Goal: Task Accomplishment & Management: Manage account settings

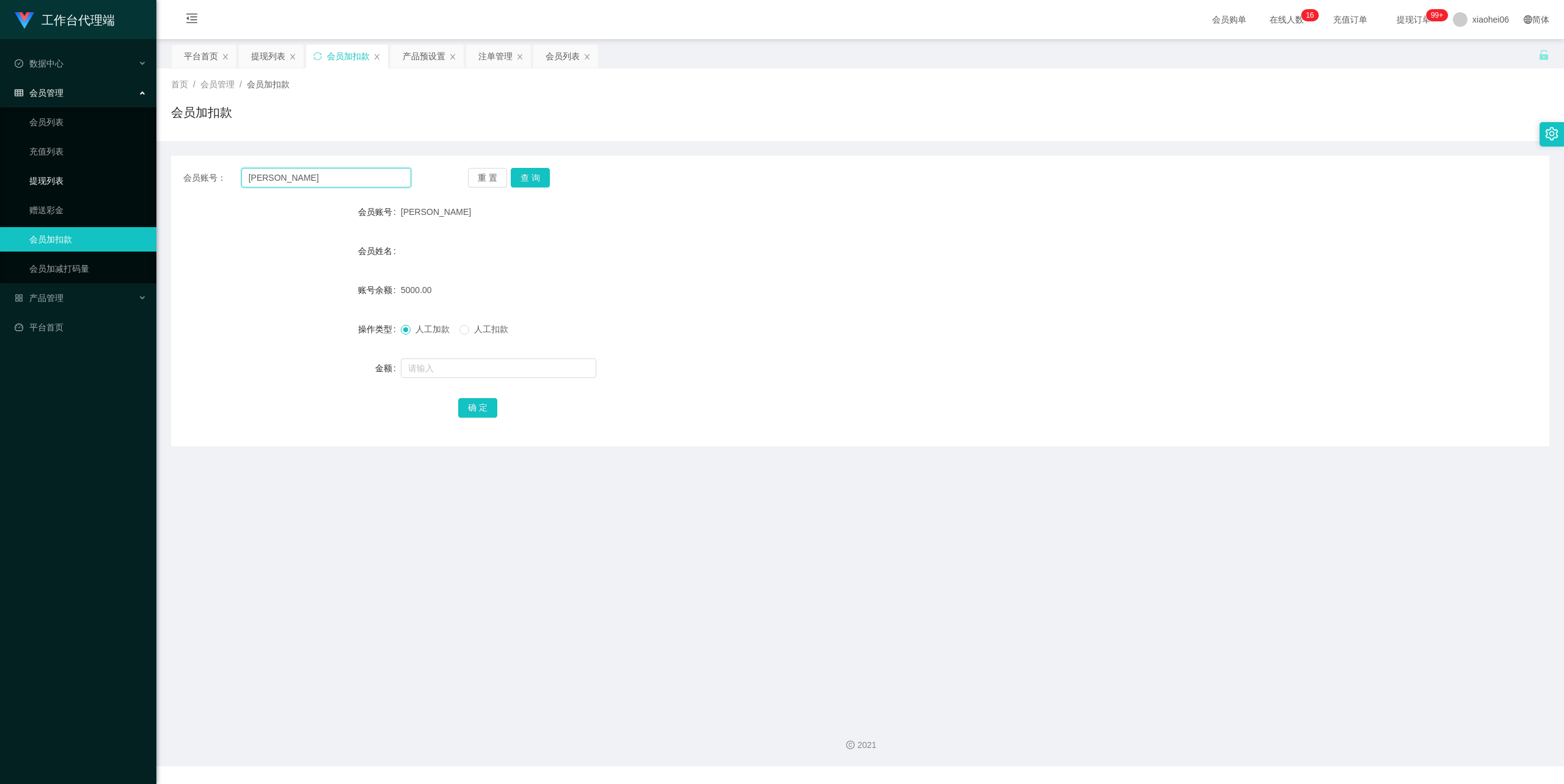
drag, startPoint x: 282, startPoint y: 180, endPoint x: 84, endPoint y: 175, distance: 198.1
click at [93, 175] on section "工作台代理端 数据中心 会员管理 会员列表 充值列表 提现列表 赠送彩金 会员加扣款 会员加减打码量 产品管理 开奖记录 注单管理 产品列表 即时注单 产品预…" at bounding box center [782, 383] width 1564 height 767
paste input "Nothuman"
type input "Nothuman"
drag, startPoint x: 540, startPoint y: 176, endPoint x: 534, endPoint y: 176, distance: 6.0
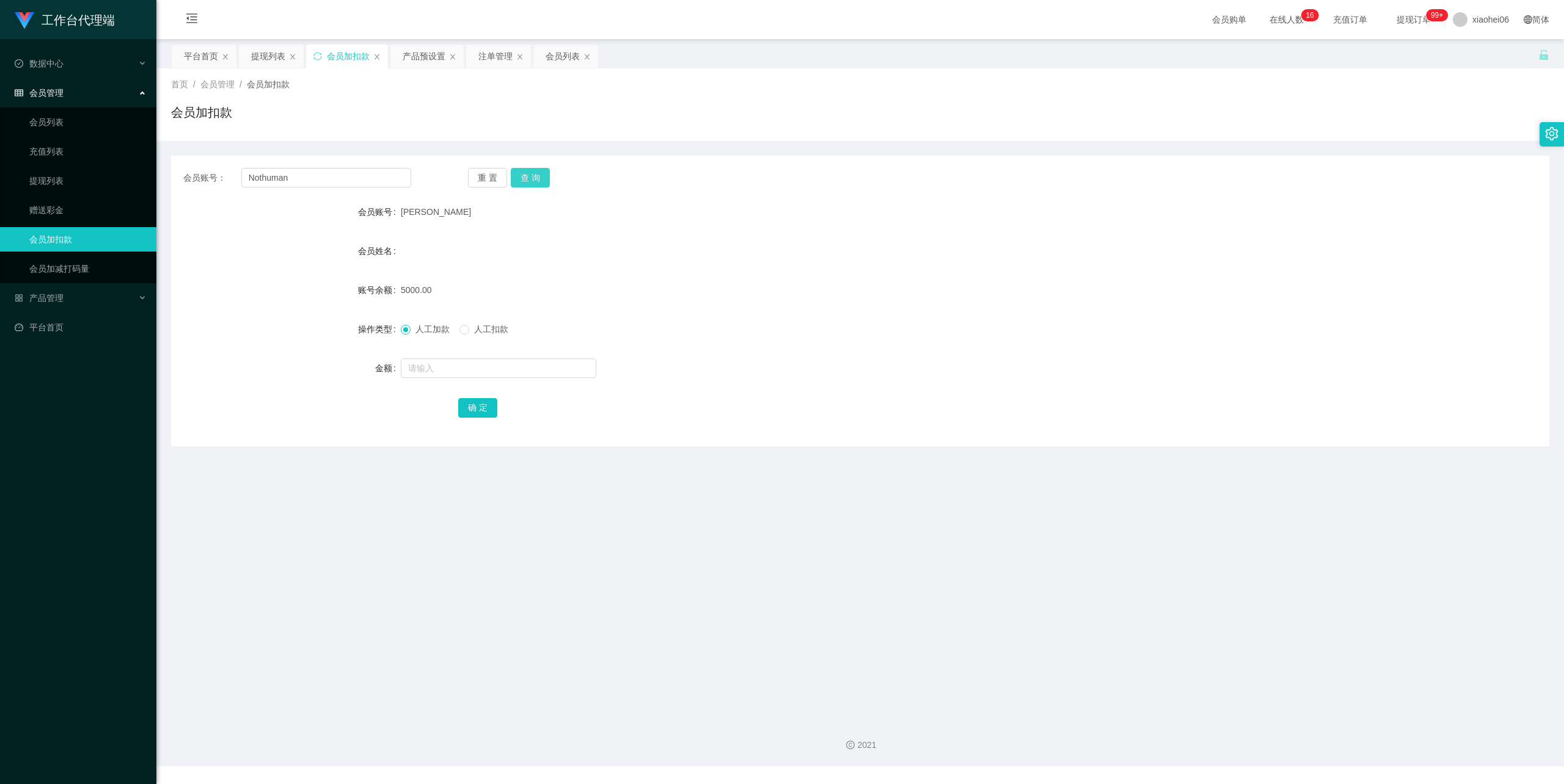
click at [540, 176] on button "查 询" at bounding box center [530, 178] width 39 height 20
click at [495, 324] on span "人工扣款" at bounding box center [491, 329] width 44 height 10
click at [458, 367] on input "text" at bounding box center [498, 368] width 195 height 20
type input "30"
drag, startPoint x: 474, startPoint y: 416, endPoint x: 489, endPoint y: 404, distance: 19.2
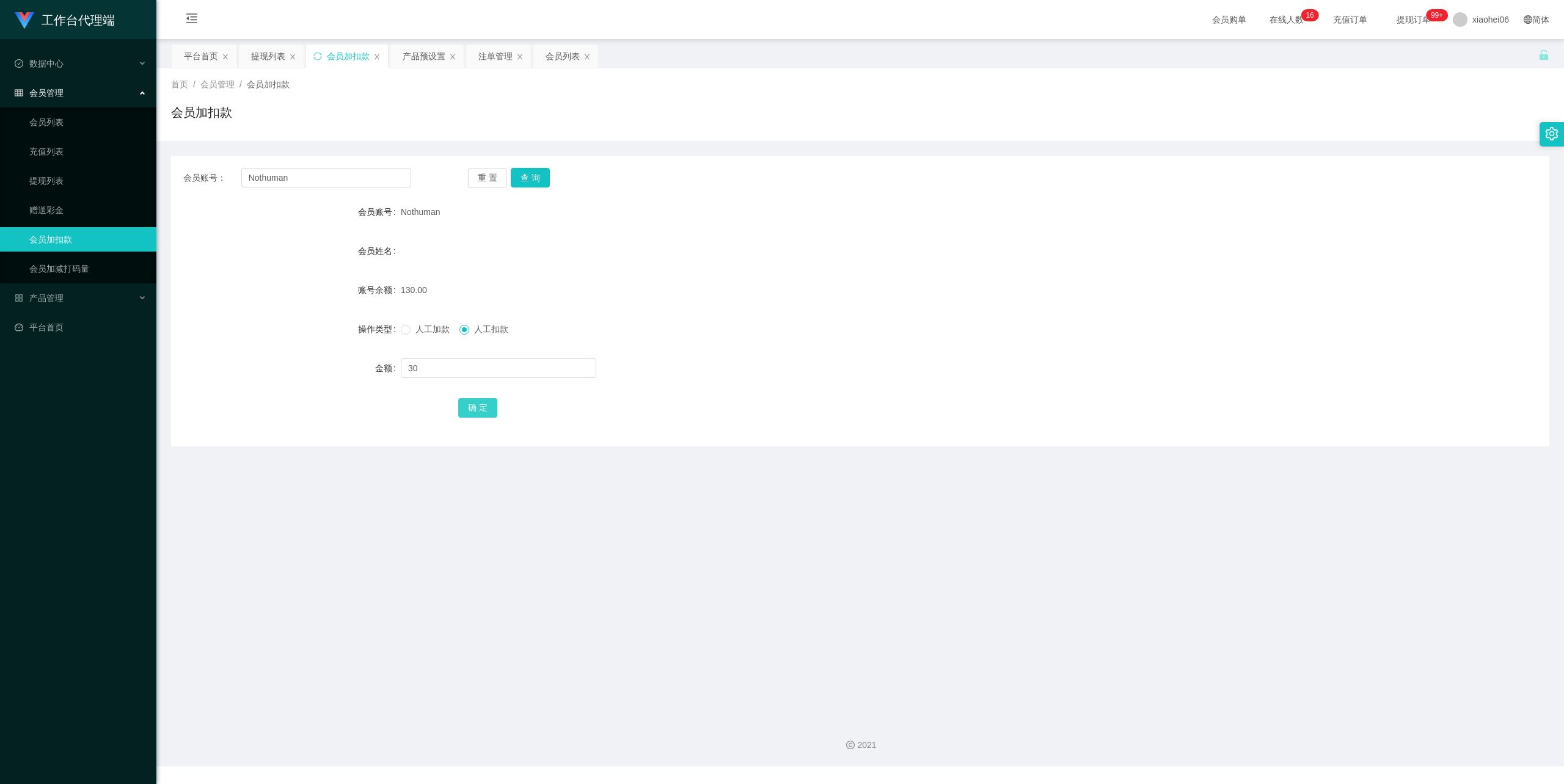
click at [473, 416] on button "确 定" at bounding box center [478, 408] width 39 height 20
click at [1080, 249] on form "会员账号 Nothuman 会员姓名 账号余额 100.00 操作类型 人工加款 人工扣款 金额 确 定" at bounding box center [860, 310] width 1378 height 220
click at [438, 360] on input "text" at bounding box center [498, 368] width 195 height 20
type input "400"
click at [482, 406] on button "确 定" at bounding box center [478, 408] width 39 height 20
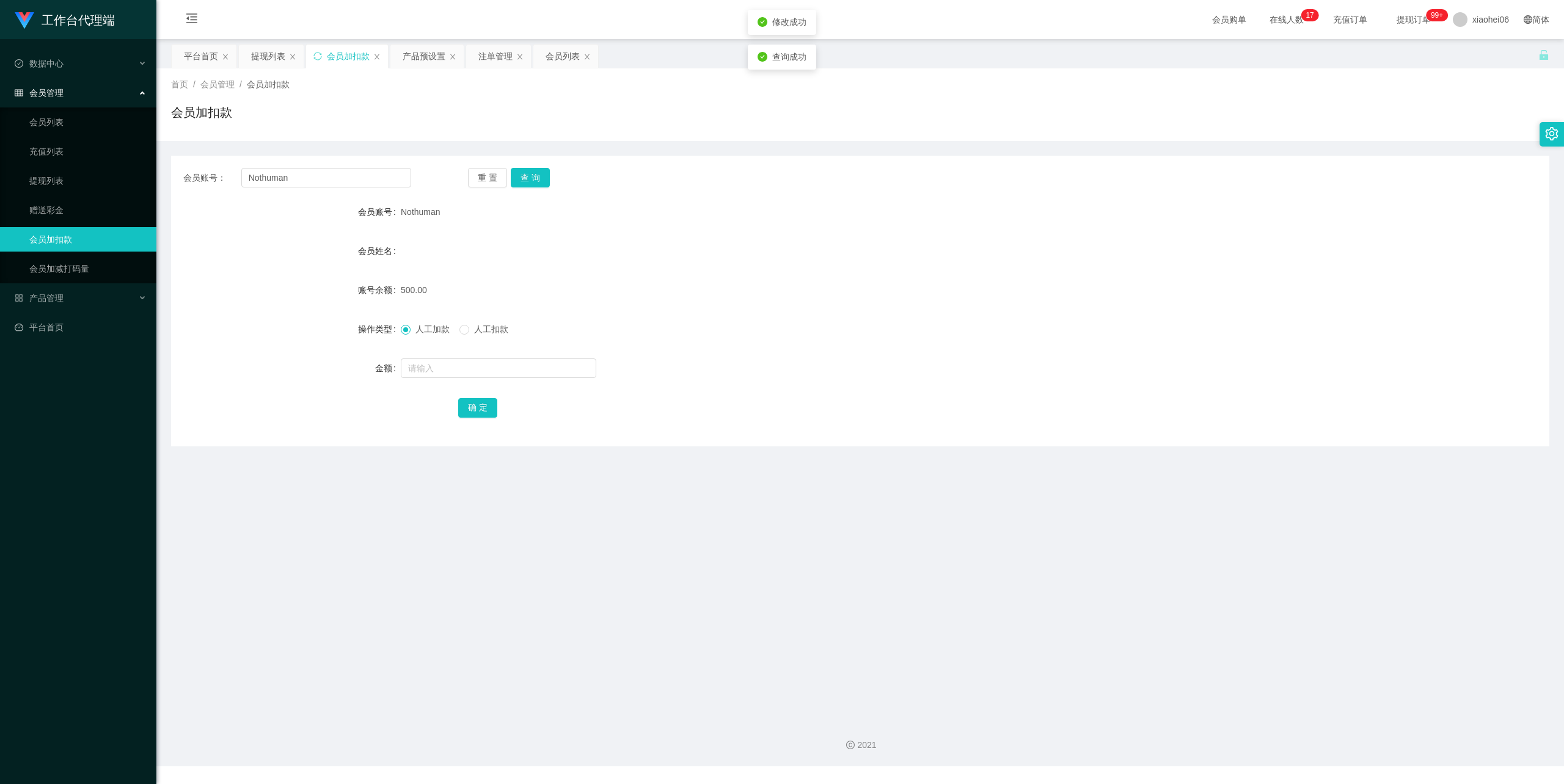
click at [856, 260] on div "会员姓名" at bounding box center [860, 251] width 1378 height 24
drag, startPoint x: 313, startPoint y: 178, endPoint x: 222, endPoint y: 174, distance: 91.1
click at [104, 174] on section "工作台代理端 数据中心 会员管理 会员列表 充值列表 提现列表 赠送彩金 会员加扣款 会员加减打码量 产品管理 开奖记录 注单管理 产品列表 即时注单 产品预…" at bounding box center [782, 383] width 1564 height 767
paste input "Jaylok"
type input "Jaylok"
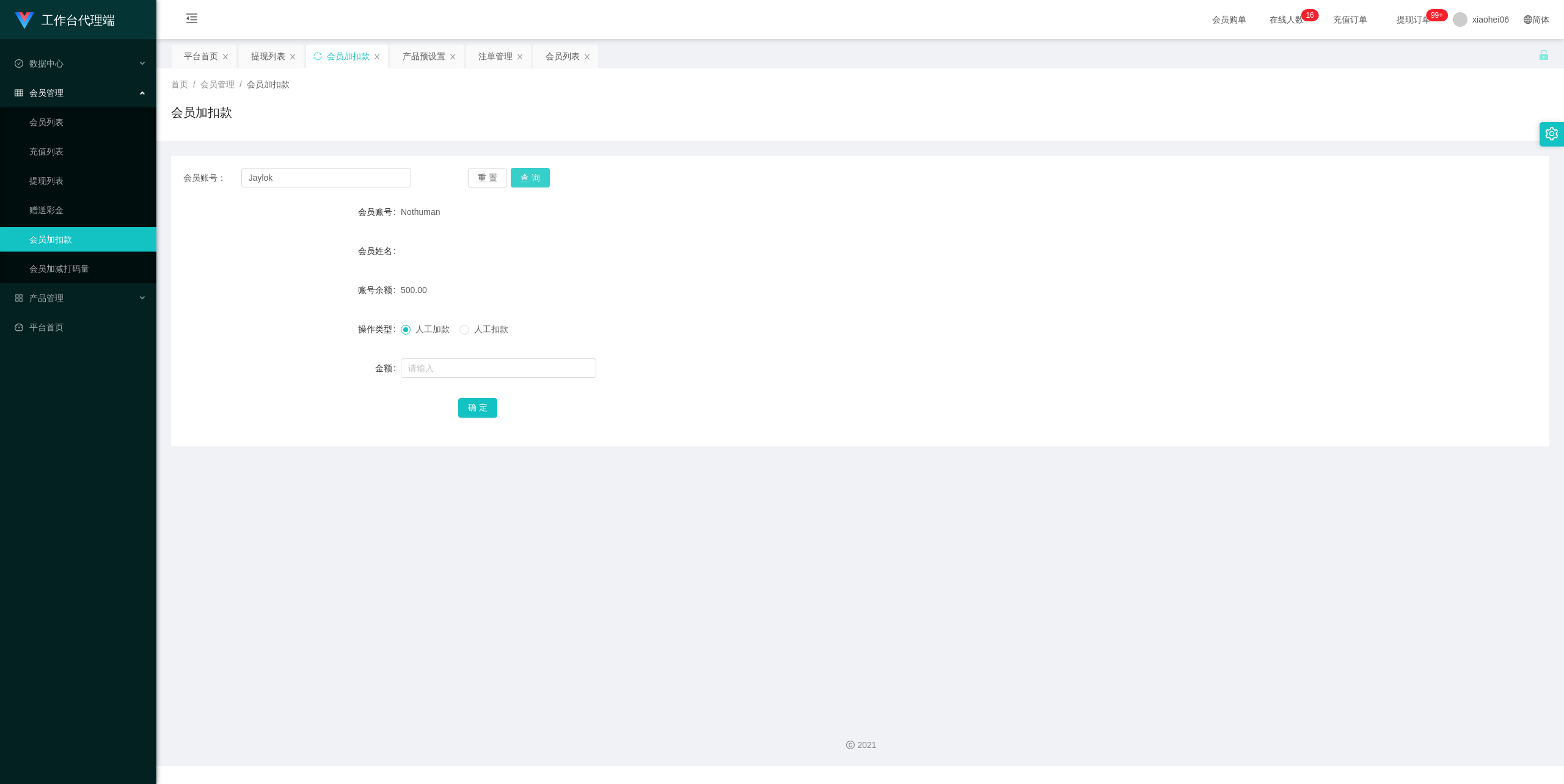
click at [528, 176] on button "查 询" at bounding box center [530, 178] width 39 height 20
click at [468, 373] on input "text" at bounding box center [498, 368] width 195 height 20
type input "100"
click at [468, 406] on button "确 定" at bounding box center [478, 408] width 39 height 20
click at [952, 304] on form "会员账号 Jaylok 会员姓名 账号余额 100.00 操作类型 人工加款 人工扣款 金额 确 定" at bounding box center [860, 310] width 1378 height 220
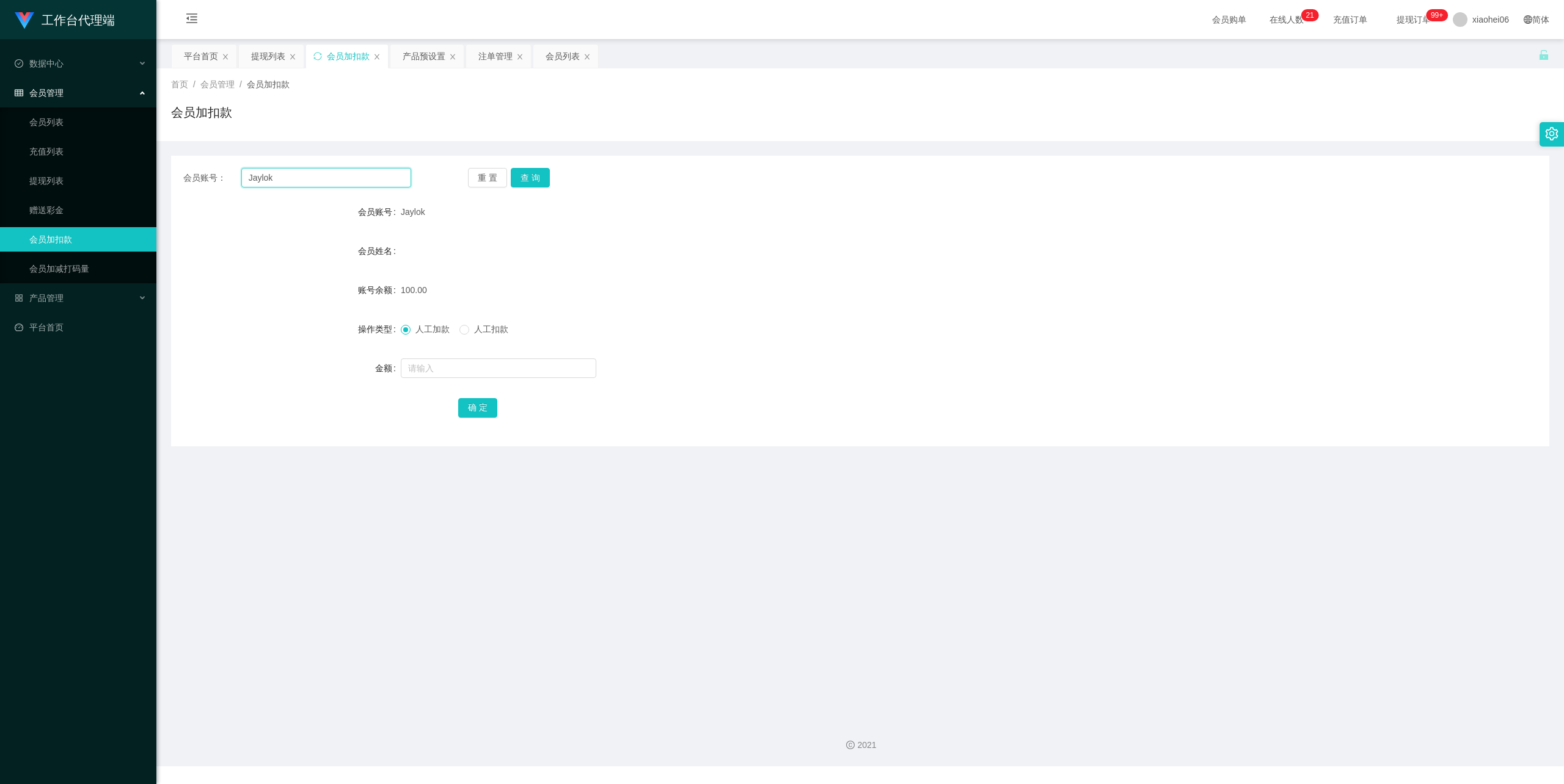
drag, startPoint x: 296, startPoint y: 174, endPoint x: 171, endPoint y: 174, distance: 125.0
click at [180, 174] on div "会员账号： [PERSON_NAME] 查 询" at bounding box center [860, 178] width 1378 height 20
paste input "SamLim"
type input "SamLim"
click at [540, 176] on button "查 询" at bounding box center [530, 178] width 39 height 20
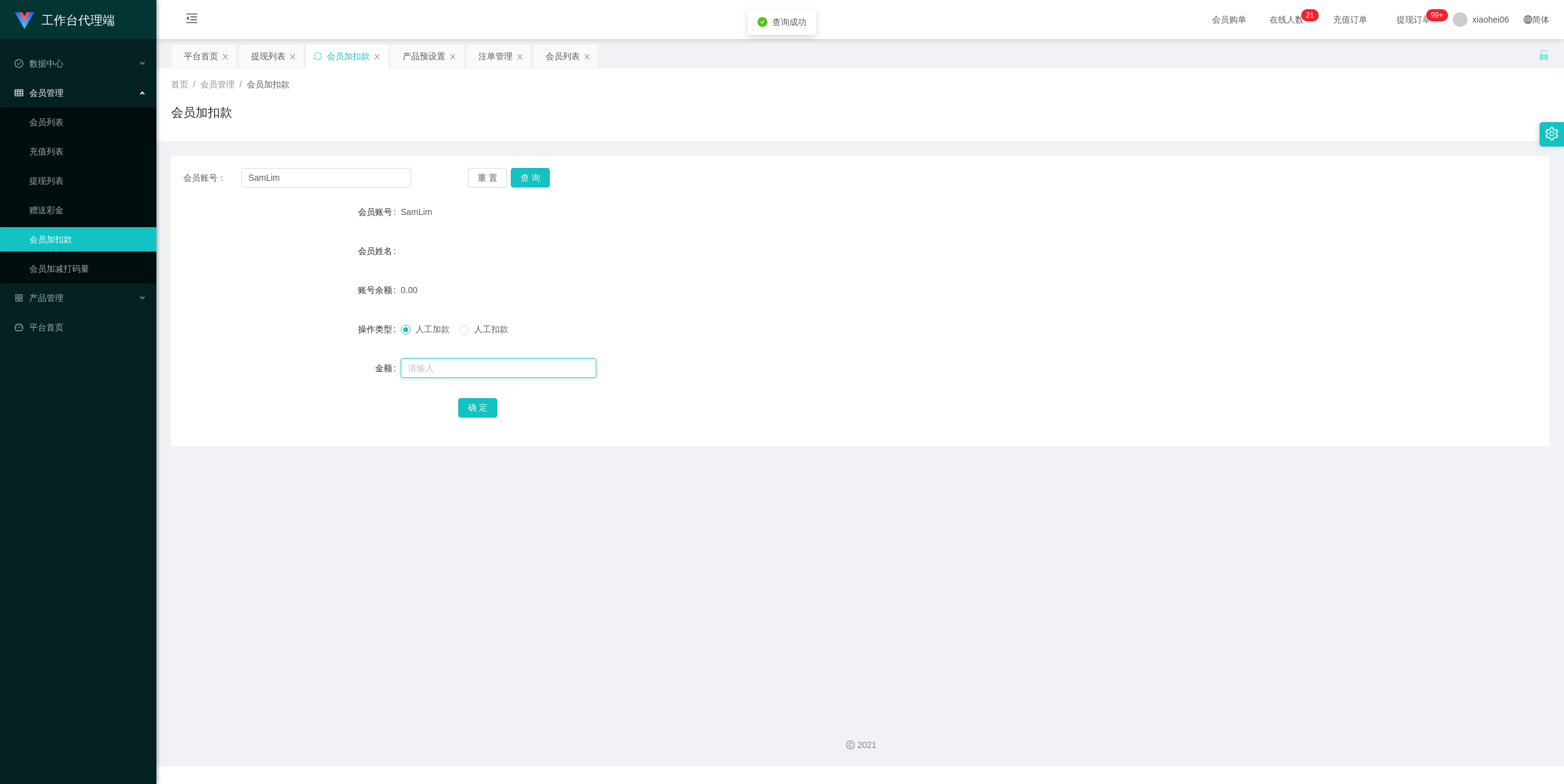
click at [500, 370] on input "text" at bounding box center [498, 368] width 195 height 20
type input "100"
drag, startPoint x: 482, startPoint y: 412, endPoint x: 490, endPoint y: 401, distance: 13.6
click at [482, 412] on button "确 定" at bounding box center [478, 408] width 39 height 20
drag, startPoint x: 1097, startPoint y: 255, endPoint x: 1359, endPoint y: 69, distance: 321.3
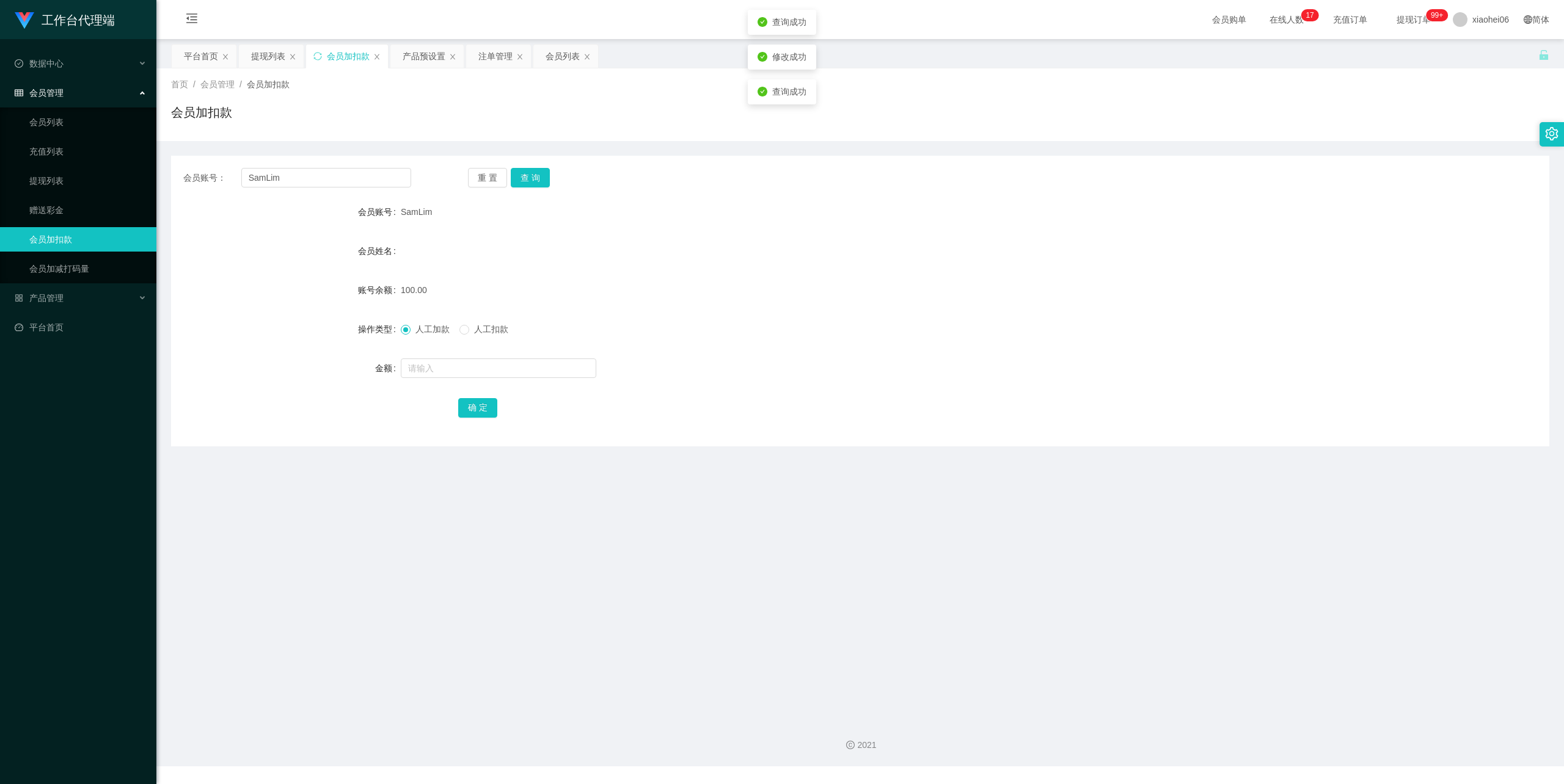
click at [1108, 247] on div "会员姓名" at bounding box center [860, 251] width 1378 height 24
drag, startPoint x: 284, startPoint y: 175, endPoint x: 155, endPoint y: 174, distance: 129.0
click at [155, 174] on section "工作台代理端 数据中心 会员管理 会员列表 充值列表 提现列表 赠送彩金 会员加扣款 会员加减打码量 产品管理 开奖记录 注单管理 产品列表 即时注单 产品预…" at bounding box center [782, 383] width 1564 height 767
paste input "87895311"
type input "87895311"
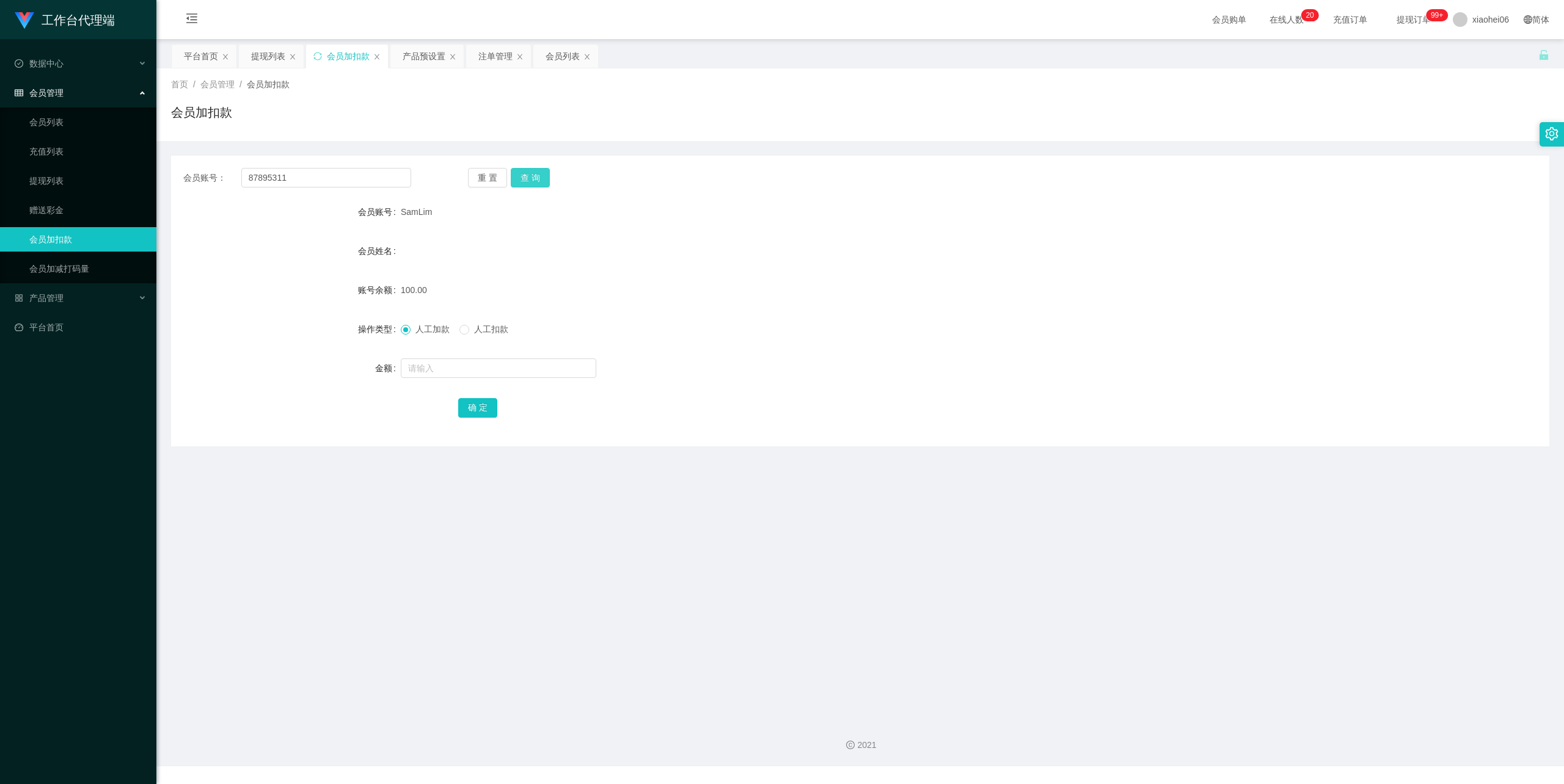
click at [530, 171] on button "查 询" at bounding box center [530, 178] width 39 height 20
click at [443, 362] on input "text" at bounding box center [498, 368] width 195 height 20
type input "100"
drag, startPoint x: 492, startPoint y: 408, endPoint x: 499, endPoint y: 407, distance: 7.1
click at [492, 408] on button "确 定" at bounding box center [478, 408] width 39 height 20
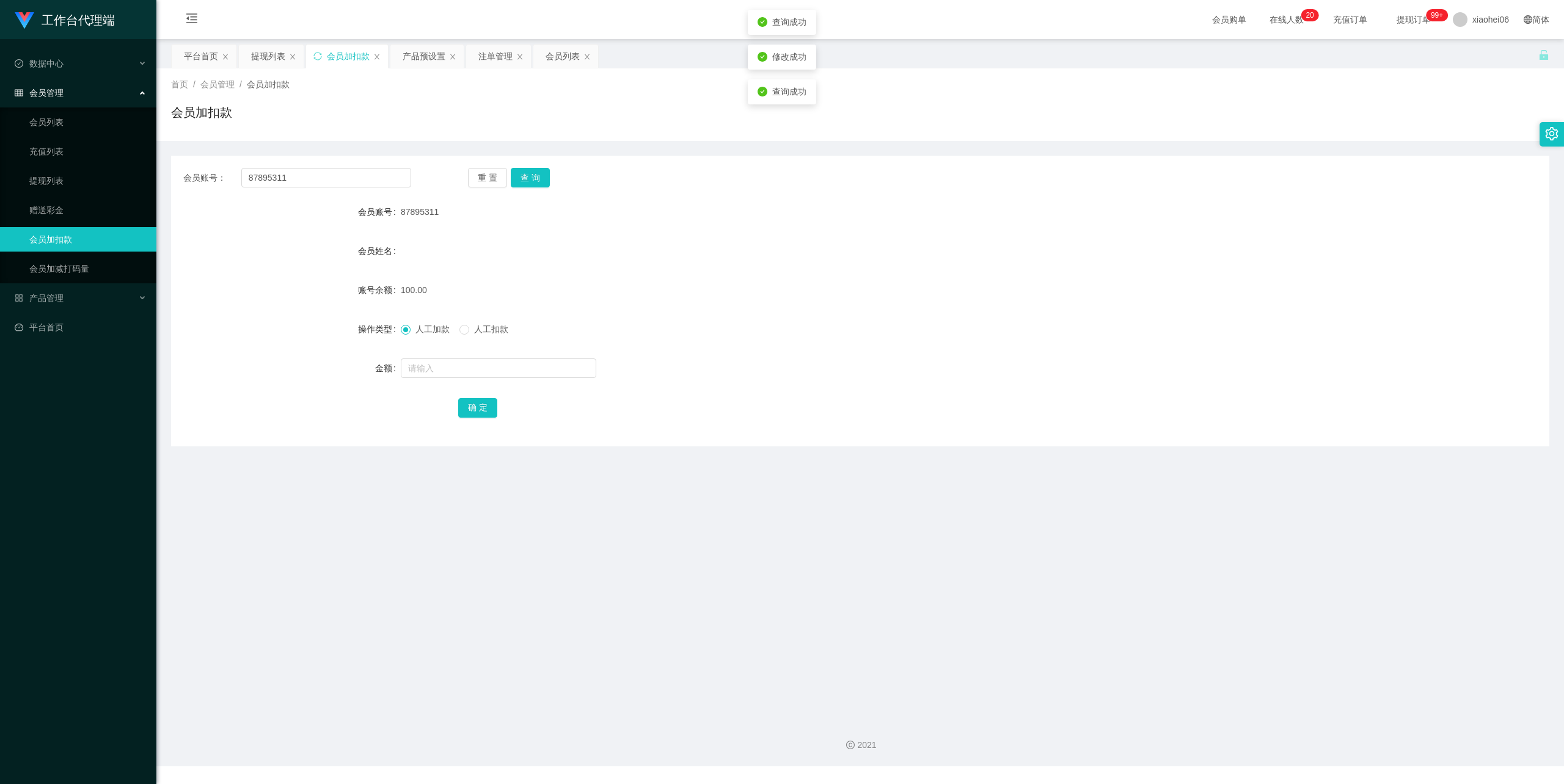
drag, startPoint x: 968, startPoint y: 255, endPoint x: 1303, endPoint y: 99, distance: 369.5
click at [971, 253] on div "会员姓名" at bounding box center [860, 251] width 1378 height 24
click at [434, 52] on div "产品预设置" at bounding box center [424, 56] width 43 height 23
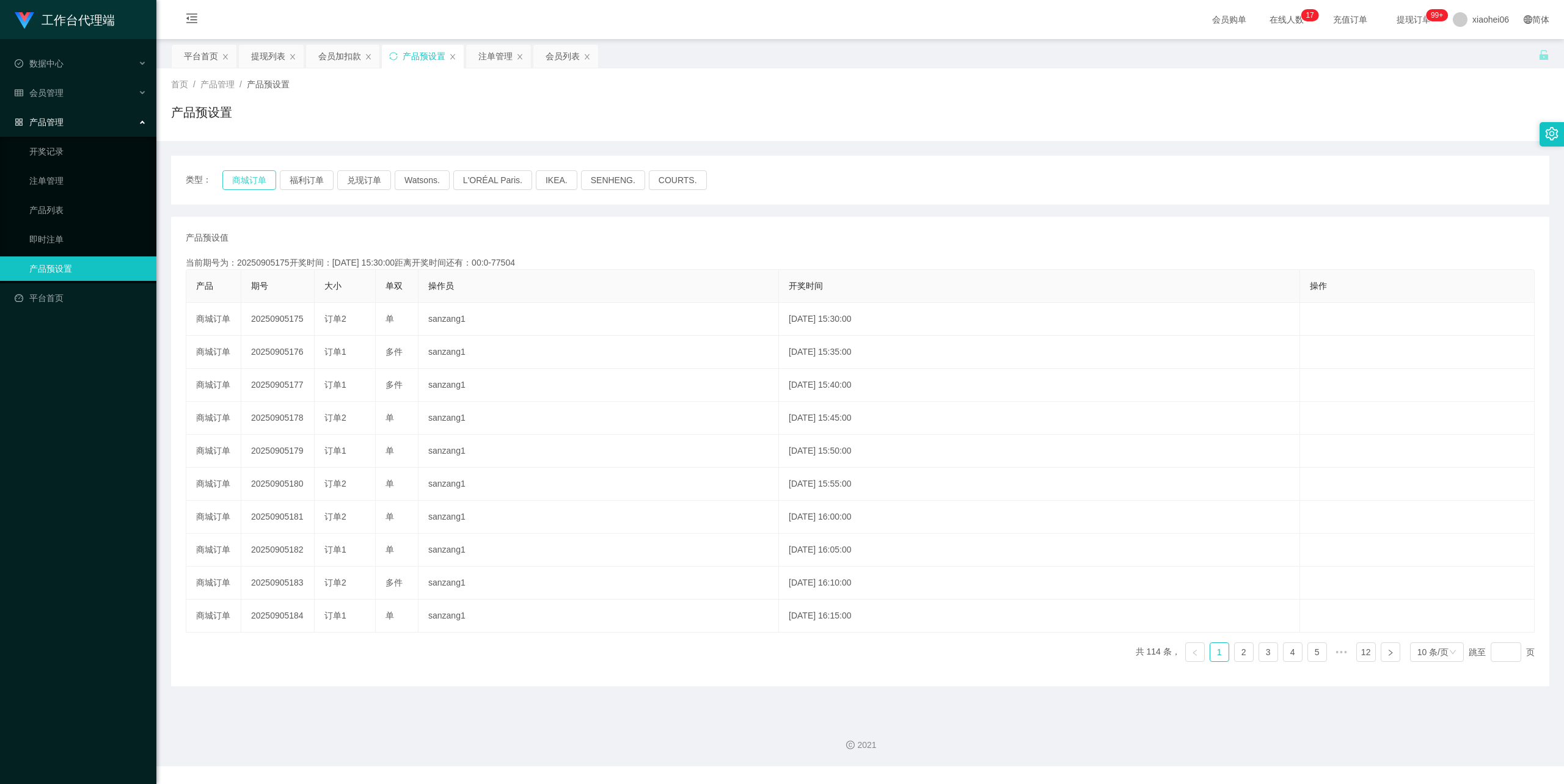
click at [248, 184] on button "商城订单" at bounding box center [249, 180] width 54 height 20
click at [428, 233] on div "产品预设值 添加期号" at bounding box center [860, 238] width 1350 height 13
click at [428, 226] on div "产品预设值 添加期号 当前期号为：20250906156开奖时间：[DATE] 13:55:00距离开奖时间还有：00:0-118 产品 期号 大小 单双 操…" at bounding box center [860, 452] width 1378 height 470
